Goal: Information Seeking & Learning: Learn about a topic

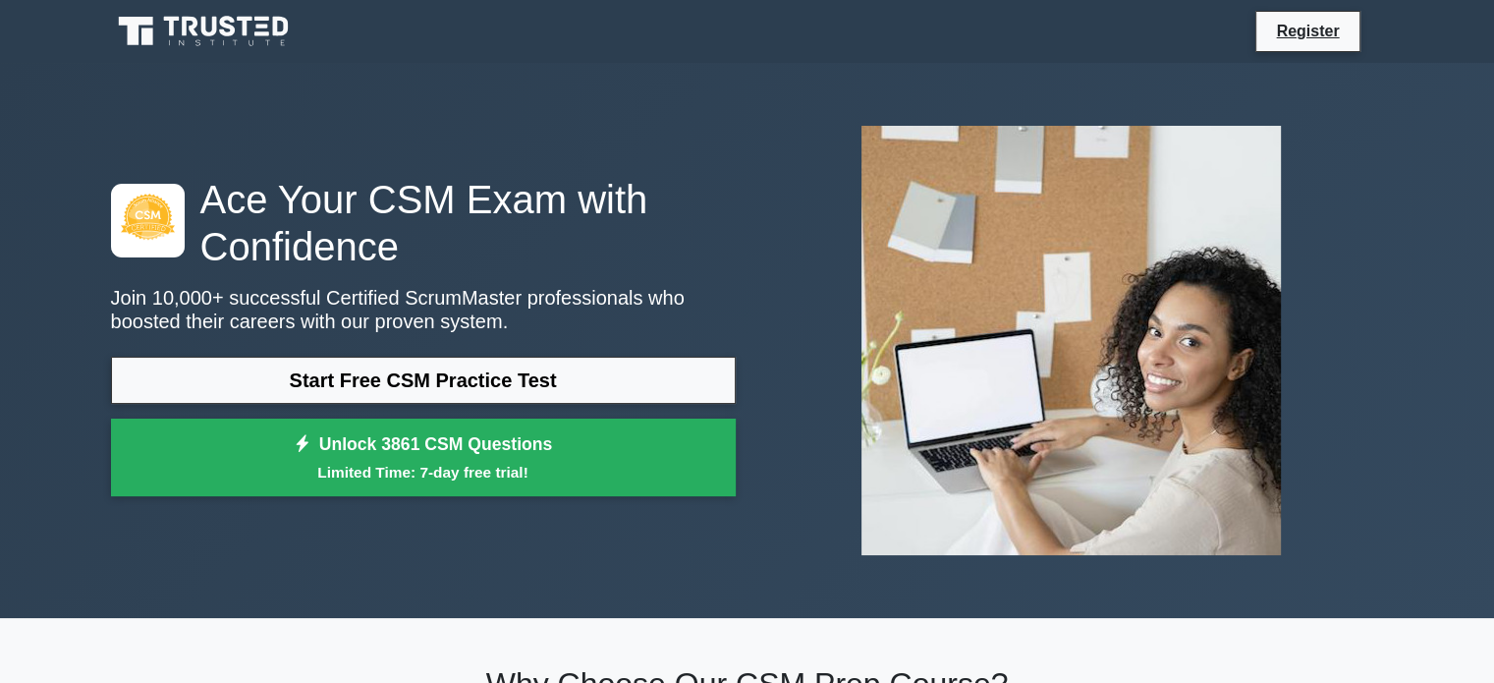
scroll to position [98, 0]
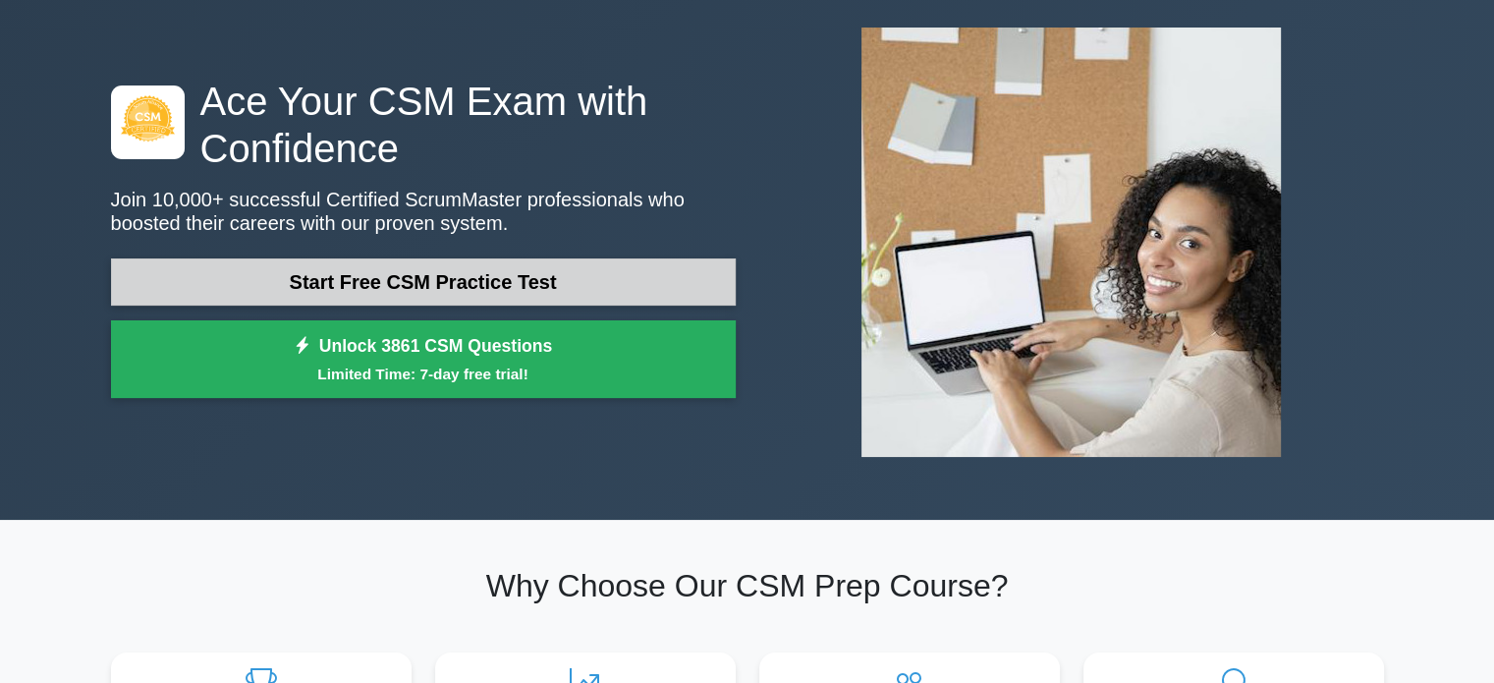
click at [465, 266] on link "Start Free CSM Practice Test" at bounding box center [423, 281] width 625 height 47
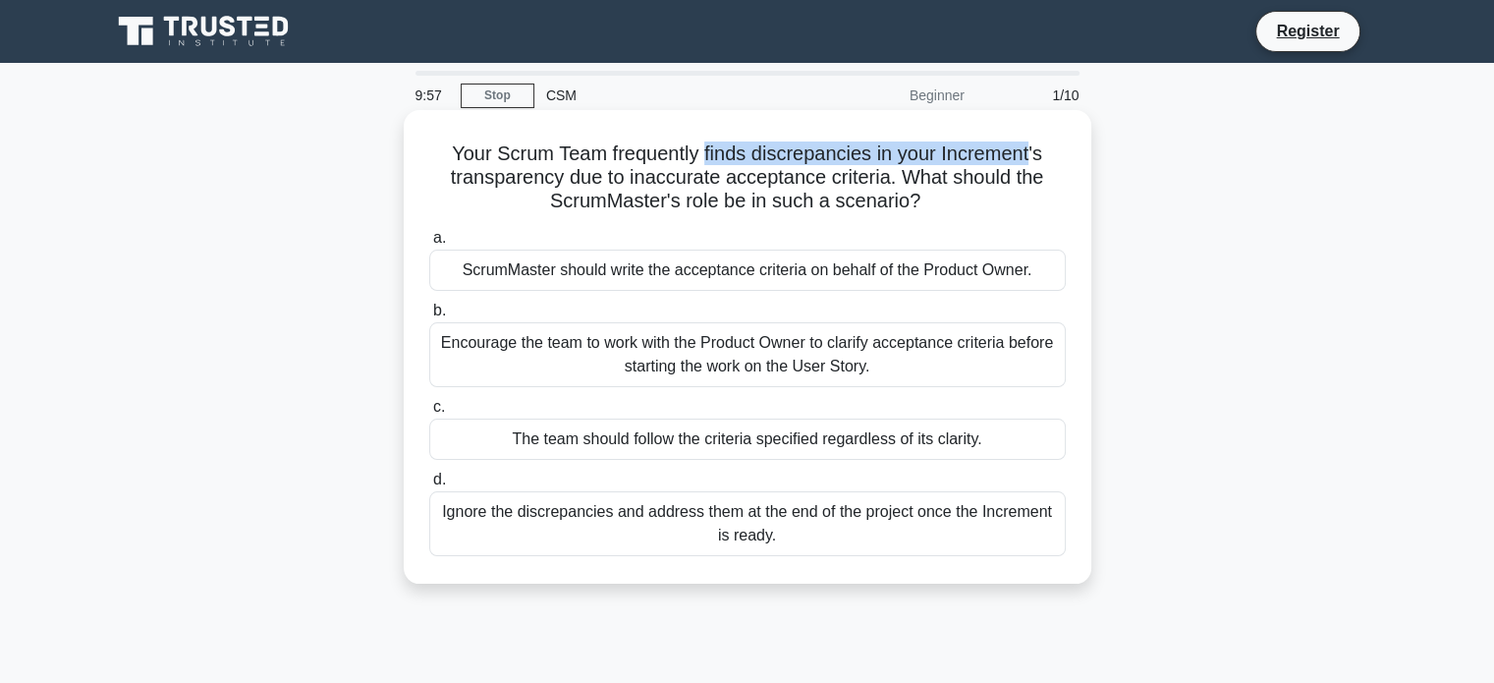
drag, startPoint x: 716, startPoint y: 152, endPoint x: 1037, endPoint y: 156, distance: 320.3
click at [1037, 156] on h5 "Your Scrum Team frequently finds discrepancies in your Increment's transparency…" at bounding box center [747, 177] width 641 height 73
click at [493, 193] on h5 "Your Scrum Team frequently finds discrepancies in your Increment's transparency…" at bounding box center [747, 177] width 641 height 73
click at [528, 362] on div "Encourage the team to work with the Product Owner to clarify acceptance criteri…" at bounding box center [747, 354] width 637 height 65
click at [429, 317] on input "b. Encourage the team to work with the Product Owner to clarify acceptance crit…" at bounding box center [429, 311] width 0 height 13
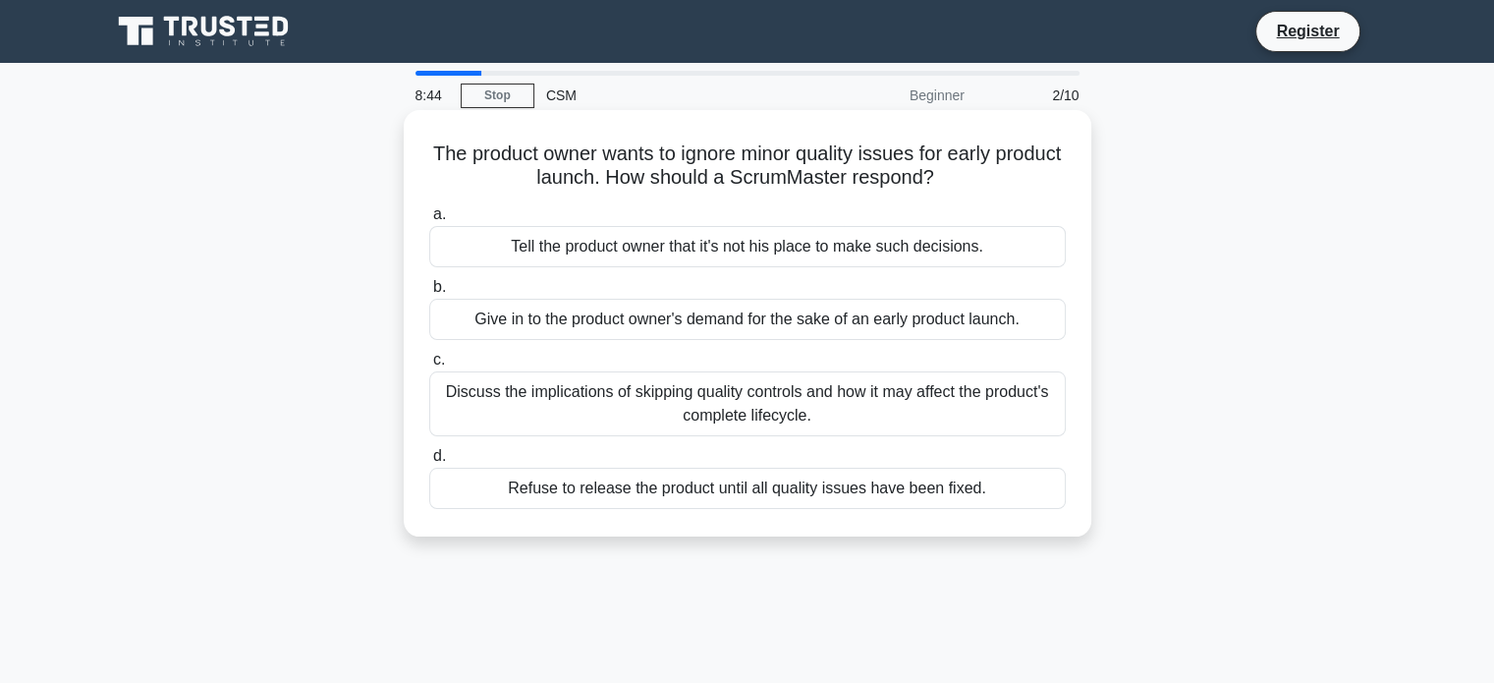
click at [919, 482] on div "Refuse to release the product until all quality issues have been fixed." at bounding box center [747, 488] width 637 height 41
click at [429, 463] on input "d. Refuse to release the product until all quality issues have been fixed." at bounding box center [429, 456] width 0 height 13
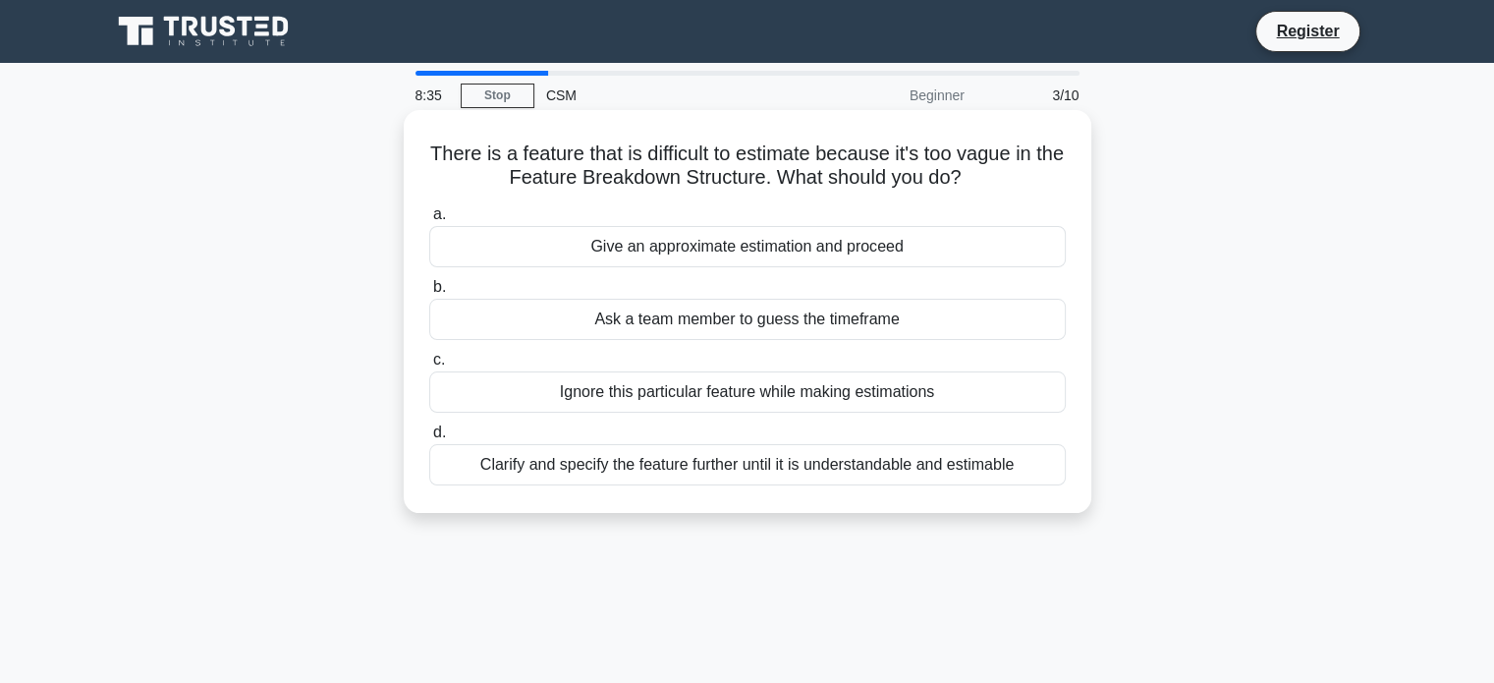
drag, startPoint x: 828, startPoint y: 159, endPoint x: 1026, endPoint y: 182, distance: 198.8
click at [1026, 182] on h5 "There is a feature that is difficult to estimate because it's too vague in the …" at bounding box center [747, 165] width 641 height 49
click at [1000, 162] on h5 "There is a feature that is difficult to estimate because it's too vague in the …" at bounding box center [747, 165] width 641 height 49
click at [900, 165] on h5 "There is a feature that is difficult to estimate because it's too vague in the …" at bounding box center [747, 165] width 641 height 49
click at [831, 192] on div "There is a feature that is difficult to estimate because it's too vague in the …" at bounding box center [748, 311] width 672 height 387
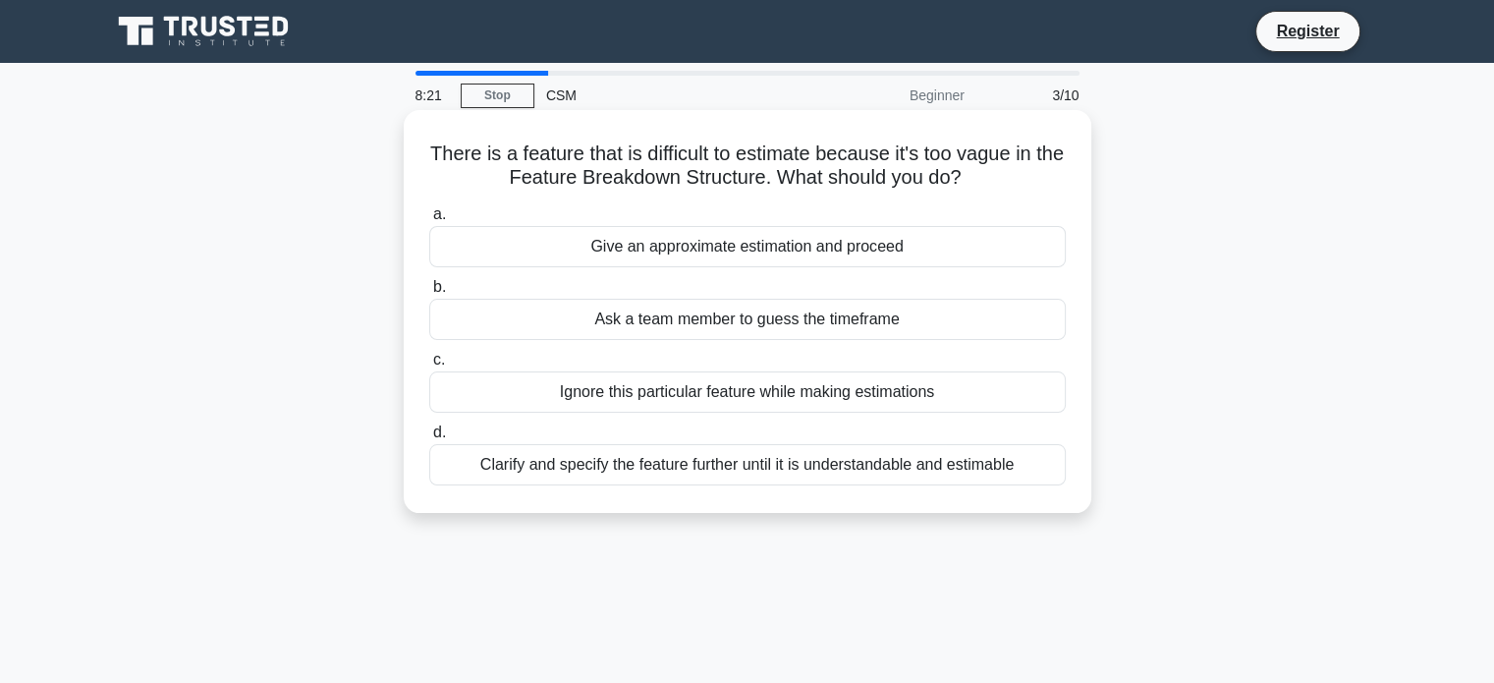
click at [505, 481] on div "Clarify and specify the feature further until it is understandable and estimable" at bounding box center [747, 464] width 637 height 41
click at [429, 439] on input "d. Clarify and specify the feature further until it is understandable and estim…" at bounding box center [429, 432] width 0 height 13
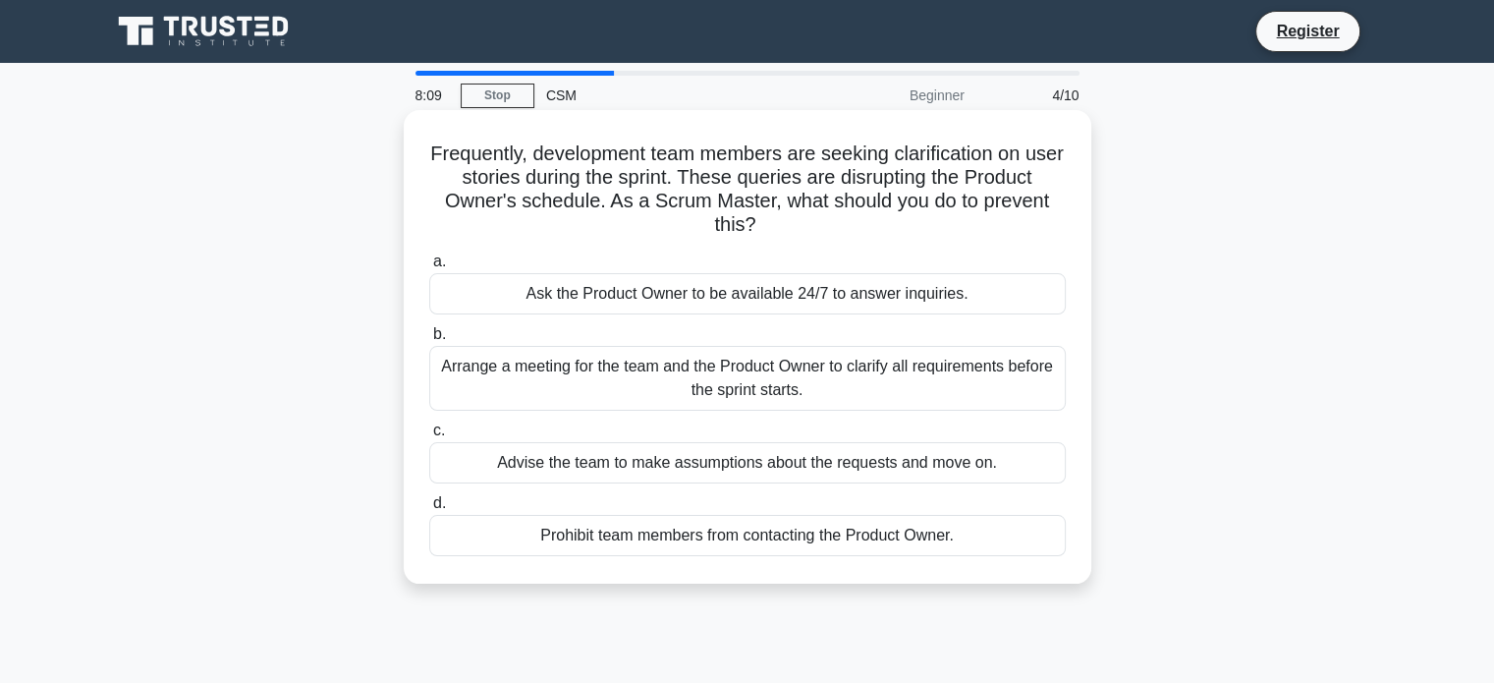
click at [692, 379] on div "Arrange a meeting for the team and the Product Owner to clarify all requirement…" at bounding box center [747, 378] width 637 height 65
click at [429, 341] on input "b. Arrange a meeting for the team and the Product Owner to clarify all requirem…" at bounding box center [429, 334] width 0 height 13
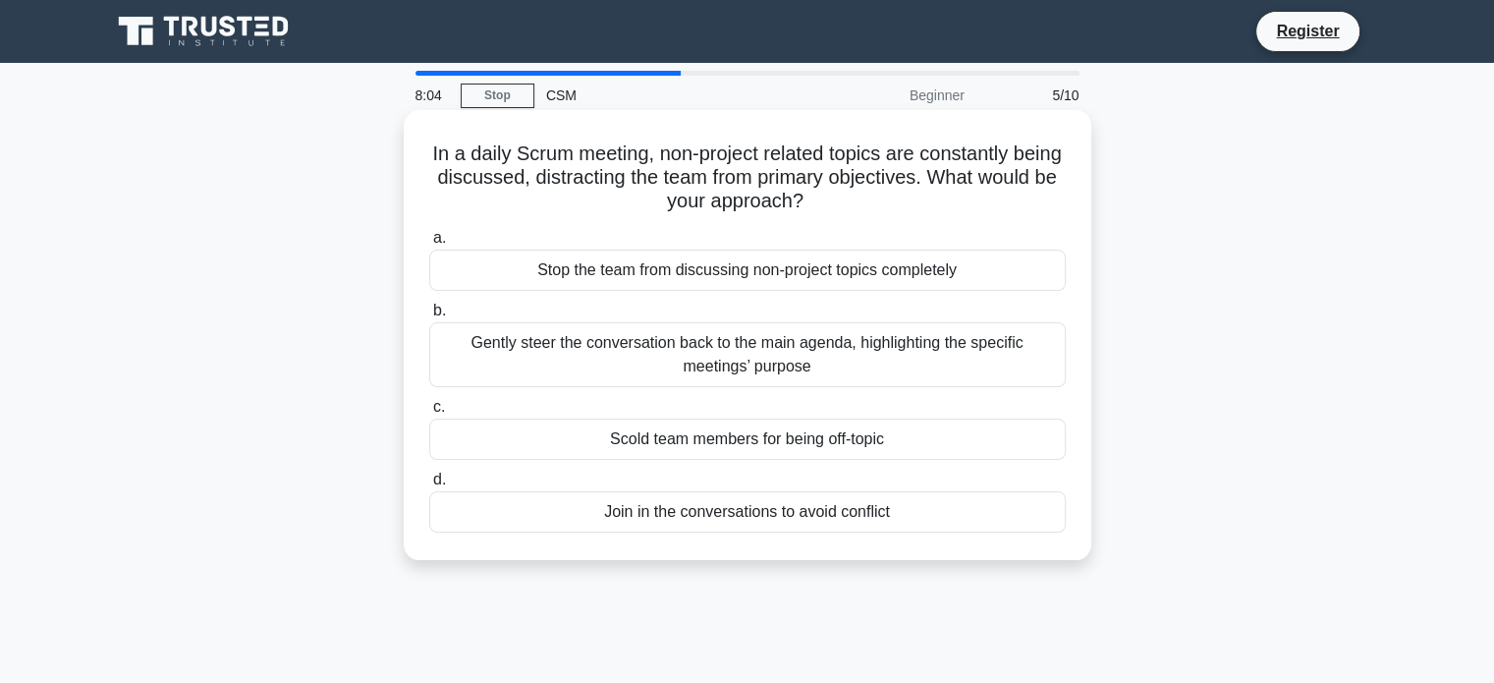
click at [590, 368] on div "Gently steer the conversation back to the main agenda, highlighting the specifi…" at bounding box center [747, 354] width 637 height 65
click at [429, 317] on input "b. Gently steer the conversation back to the main agenda, highlighting the spec…" at bounding box center [429, 311] width 0 height 13
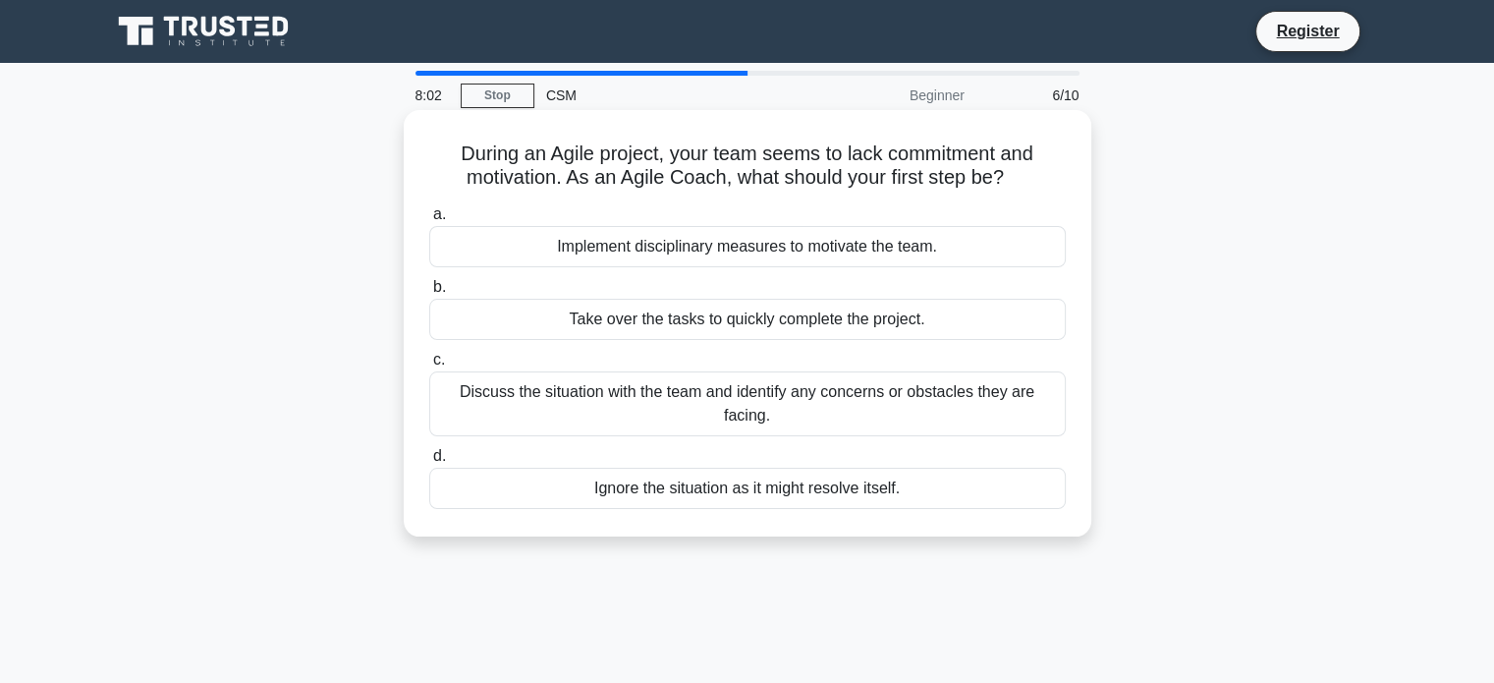
click at [586, 418] on div "Discuss the situation with the team and identify any concerns or obstacles they…" at bounding box center [747, 403] width 637 height 65
click at [429, 366] on input "c. Discuss the situation with the team and identify any concerns or obstacles t…" at bounding box center [429, 360] width 0 height 13
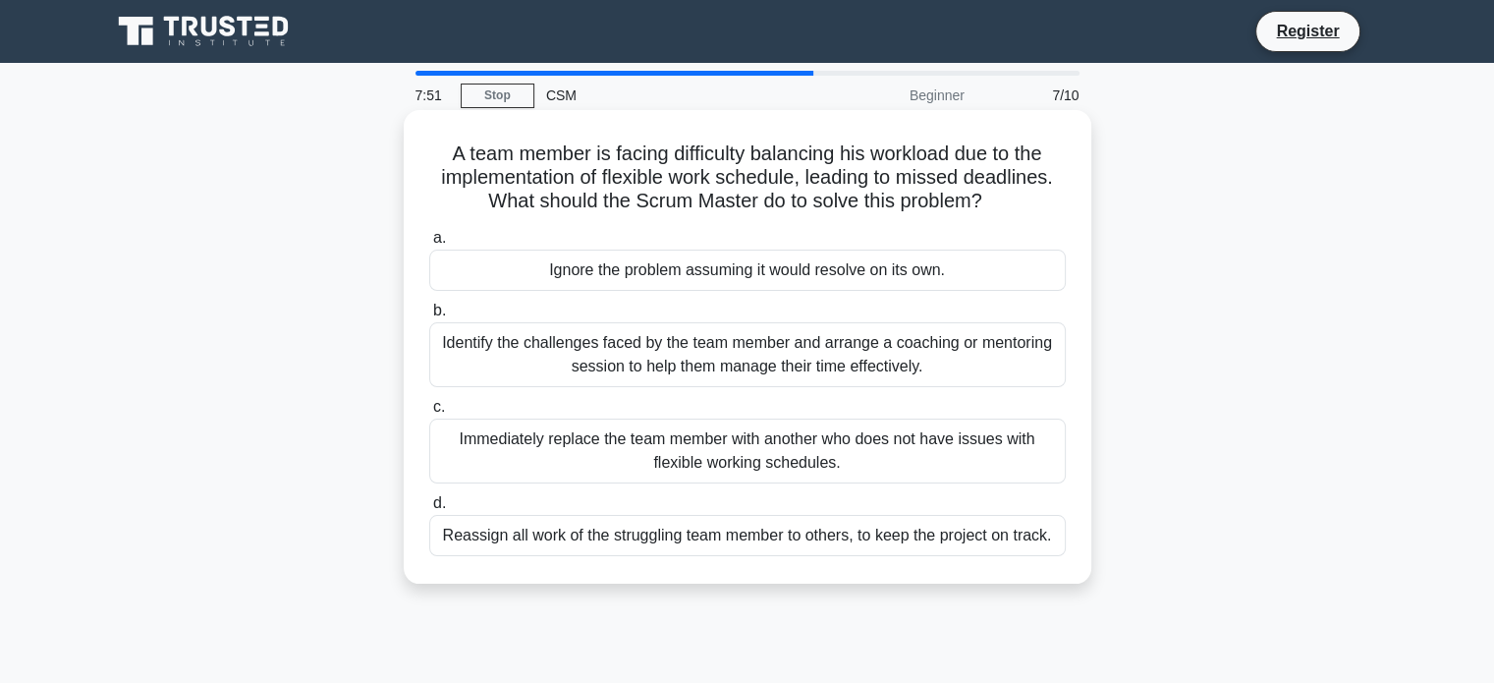
click at [804, 320] on label "b. Identify the challenges faced by the team member and arrange a coaching or m…" at bounding box center [747, 343] width 637 height 88
click at [429, 317] on input "b. Identify the challenges faced by the team member and arrange a coaching or m…" at bounding box center [429, 311] width 0 height 13
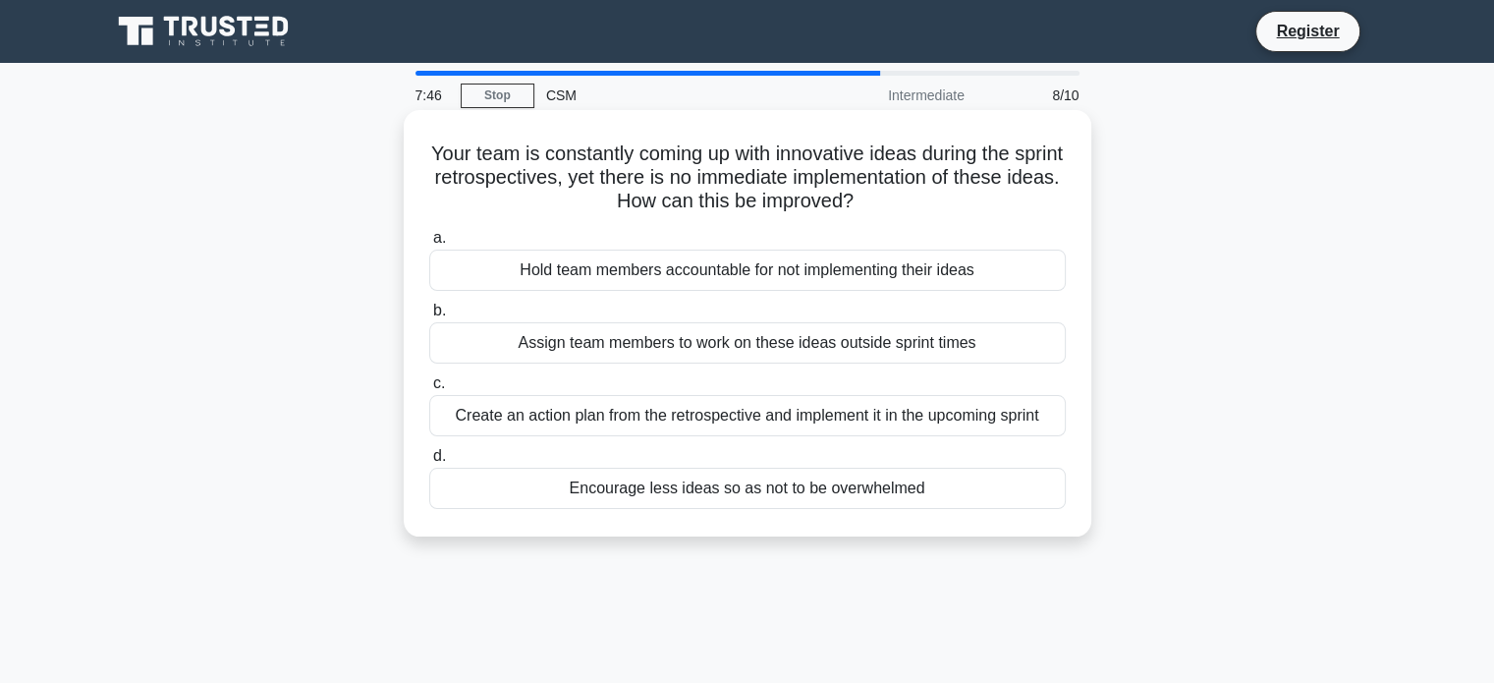
click at [762, 415] on div "Create an action plan from the retrospective and implement it in the upcoming s…" at bounding box center [747, 415] width 637 height 41
click at [429, 390] on input "c. Create an action plan from the retrospective and implement it in the upcomin…" at bounding box center [429, 383] width 0 height 13
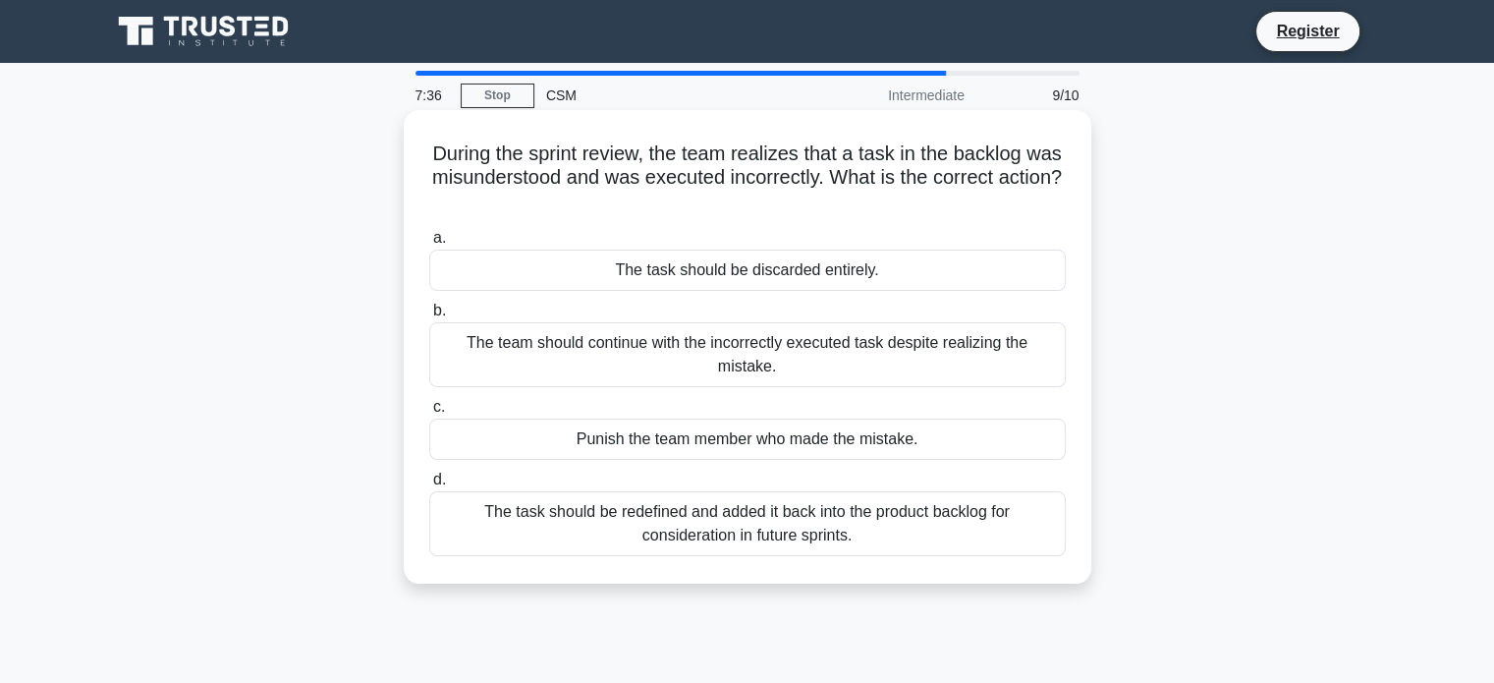
click at [700, 526] on div "The task should be redefined and added it back into the product backlog for con…" at bounding box center [747, 523] width 637 height 65
click at [429, 486] on input "d. The task should be redefined and added it back into the product backlog for …" at bounding box center [429, 480] width 0 height 13
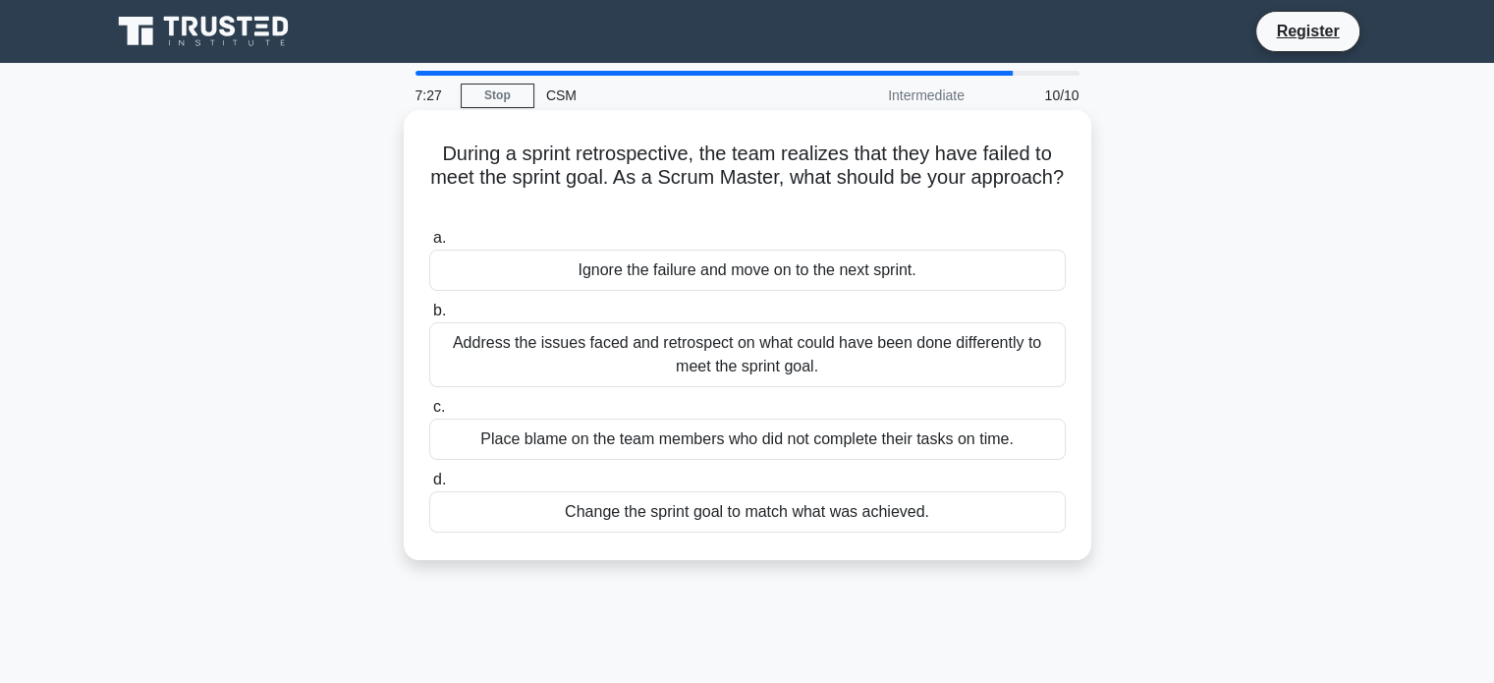
click at [619, 365] on div "Address the issues faced and retrospect on what could have been done differentl…" at bounding box center [747, 354] width 637 height 65
click at [429, 317] on input "b. Address the issues faced and retrospect on what could have been done differe…" at bounding box center [429, 311] width 0 height 13
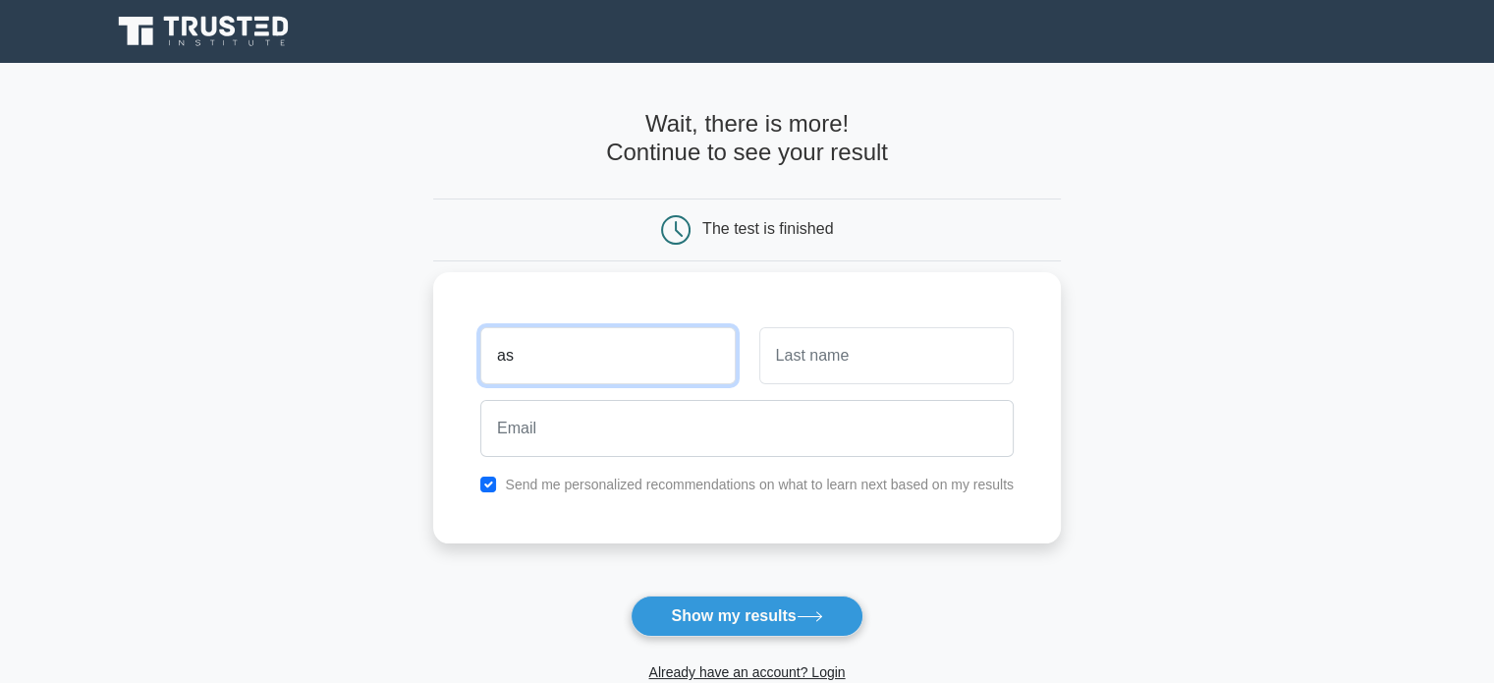
type input "Aseer"
click at [802, 343] on input "text" at bounding box center [886, 355] width 254 height 57
type input "Islam"
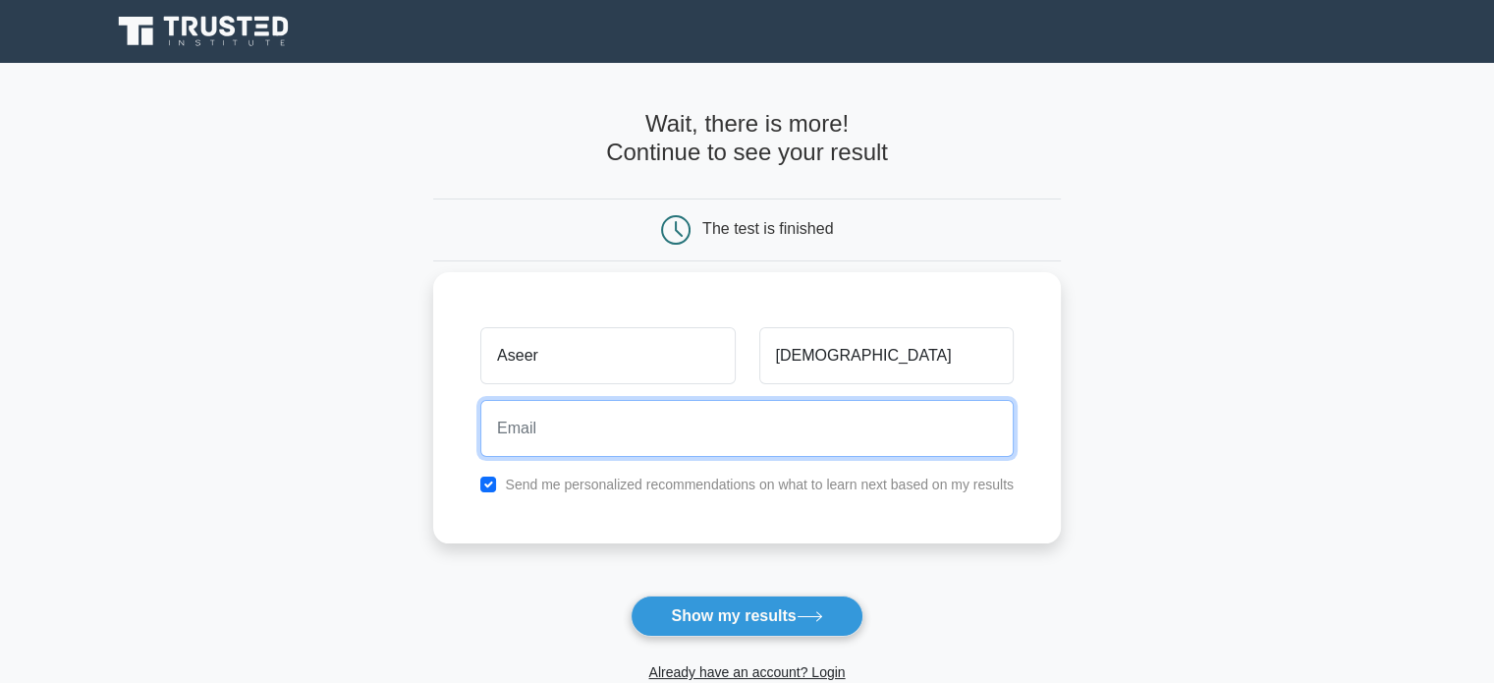
click at [700, 445] on input "email" at bounding box center [747, 428] width 534 height 57
type input "aseernehalulislam@gmail.com"
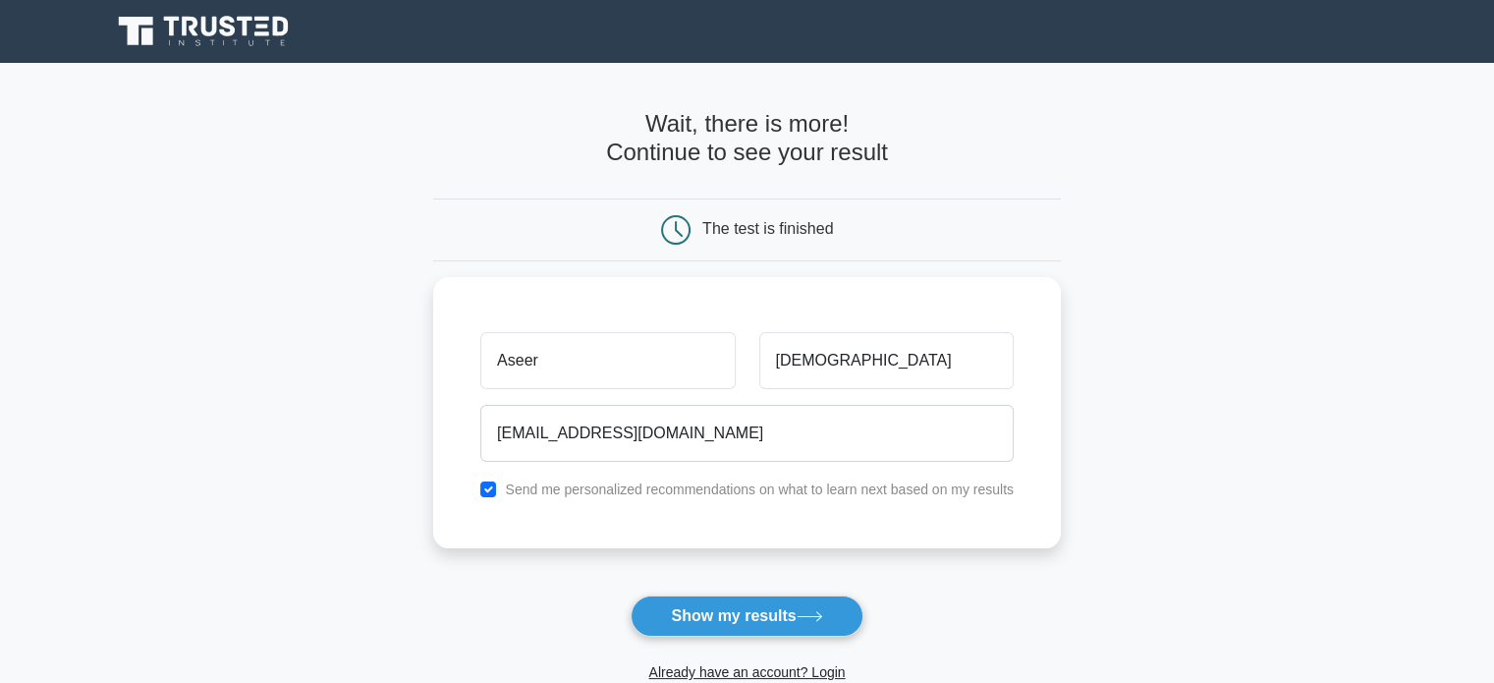
click at [694, 608] on button "Show my results" at bounding box center [747, 615] width 232 height 41
